Goal: Information Seeking & Learning: Learn about a topic

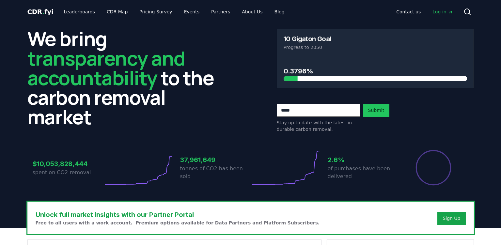
scroll to position [196, 0]
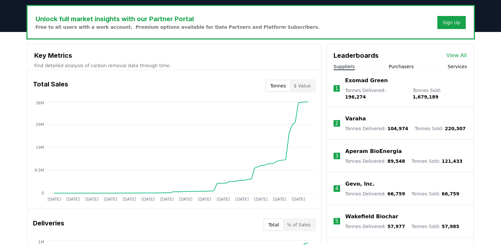
click at [404, 63] on div "Leaderboards View All Suppliers Purchasers Services" at bounding box center [400, 57] width 147 height 26
click at [404, 66] on button "Purchasers" at bounding box center [401, 66] width 25 height 7
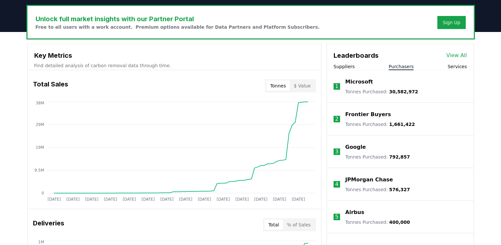
click at [457, 55] on link "View All" at bounding box center [457, 56] width 21 height 8
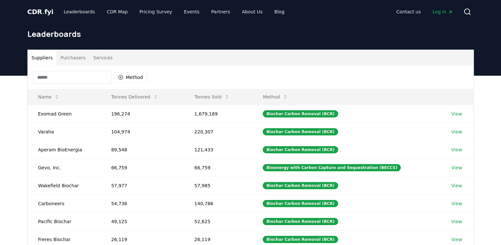
click at [71, 59] on button "Purchasers" at bounding box center [72, 58] width 33 height 16
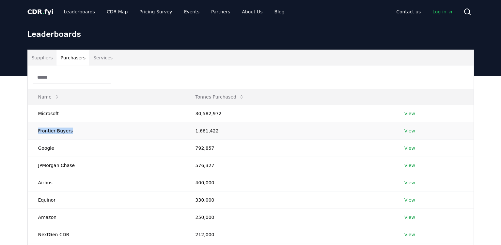
drag, startPoint x: 35, startPoint y: 132, endPoint x: 83, endPoint y: 129, distance: 48.4
click at [83, 129] on td "Frontier Buyers" at bounding box center [106, 130] width 157 height 17
copy td "Frontier Buyers"
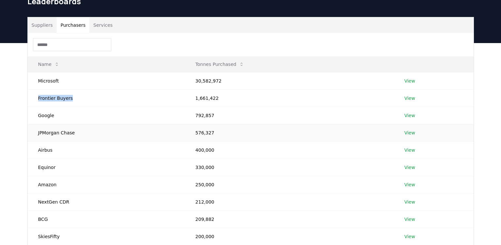
scroll to position [65, 0]
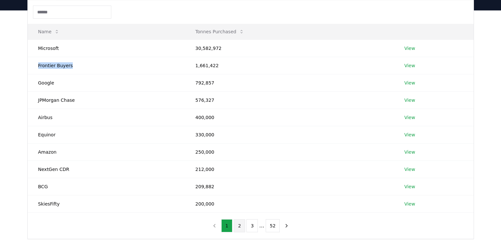
click at [241, 229] on button "2" at bounding box center [239, 225] width 11 height 13
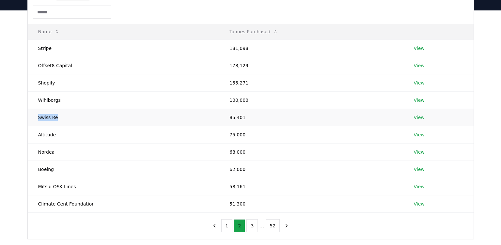
drag, startPoint x: 37, startPoint y: 119, endPoint x: 56, endPoint y: 116, distance: 19.2
click at [56, 116] on td "Swiss Re" at bounding box center [124, 117] width 192 height 17
copy td "Swiss Re"
click at [253, 229] on button "3" at bounding box center [251, 225] width 11 height 13
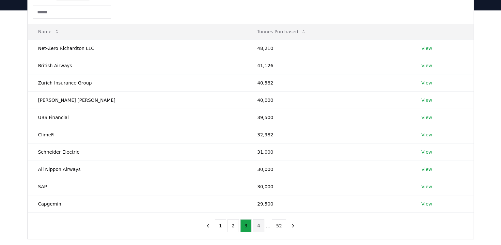
click at [258, 228] on button "4" at bounding box center [258, 225] width 11 height 13
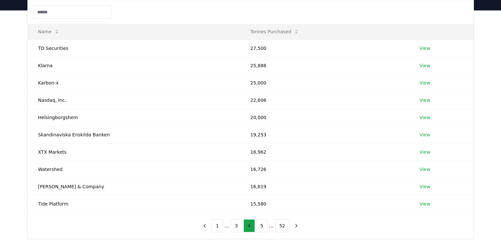
click at [258, 228] on button "5" at bounding box center [261, 225] width 11 height 13
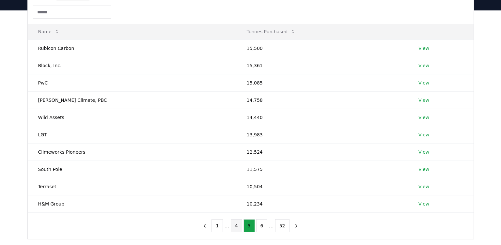
click at [258, 228] on button "6" at bounding box center [261, 225] width 11 height 13
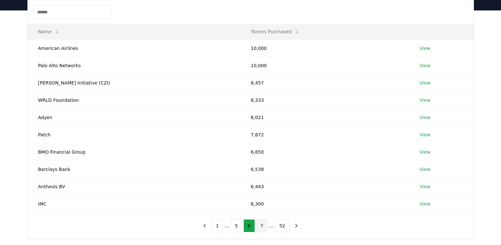
click at [259, 228] on button "7" at bounding box center [261, 225] width 11 height 13
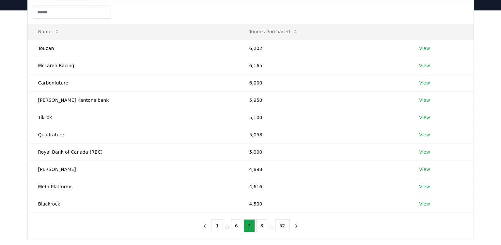
click at [259, 228] on button "8" at bounding box center [261, 225] width 11 height 13
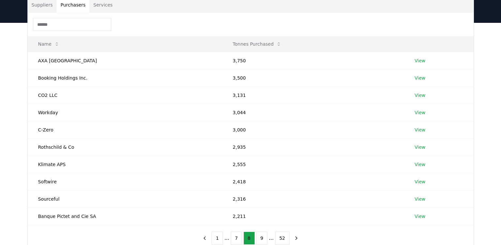
scroll to position [131, 0]
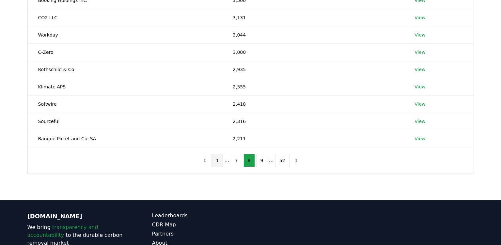
click at [217, 161] on button "1" at bounding box center [217, 160] width 11 height 13
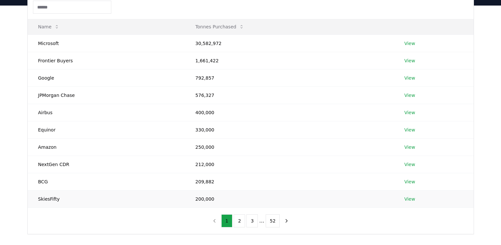
scroll to position [0, 0]
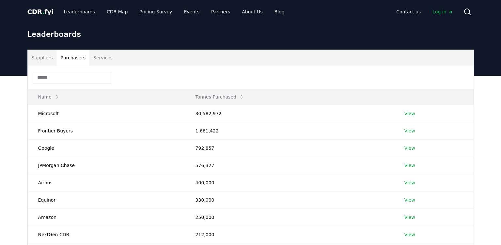
click at [37, 10] on span "CDR . fyi" at bounding box center [40, 12] width 26 height 8
click at [44, 9] on span "CDR . fyi" at bounding box center [40, 12] width 26 height 8
